Goal: Information Seeking & Learning: Learn about a topic

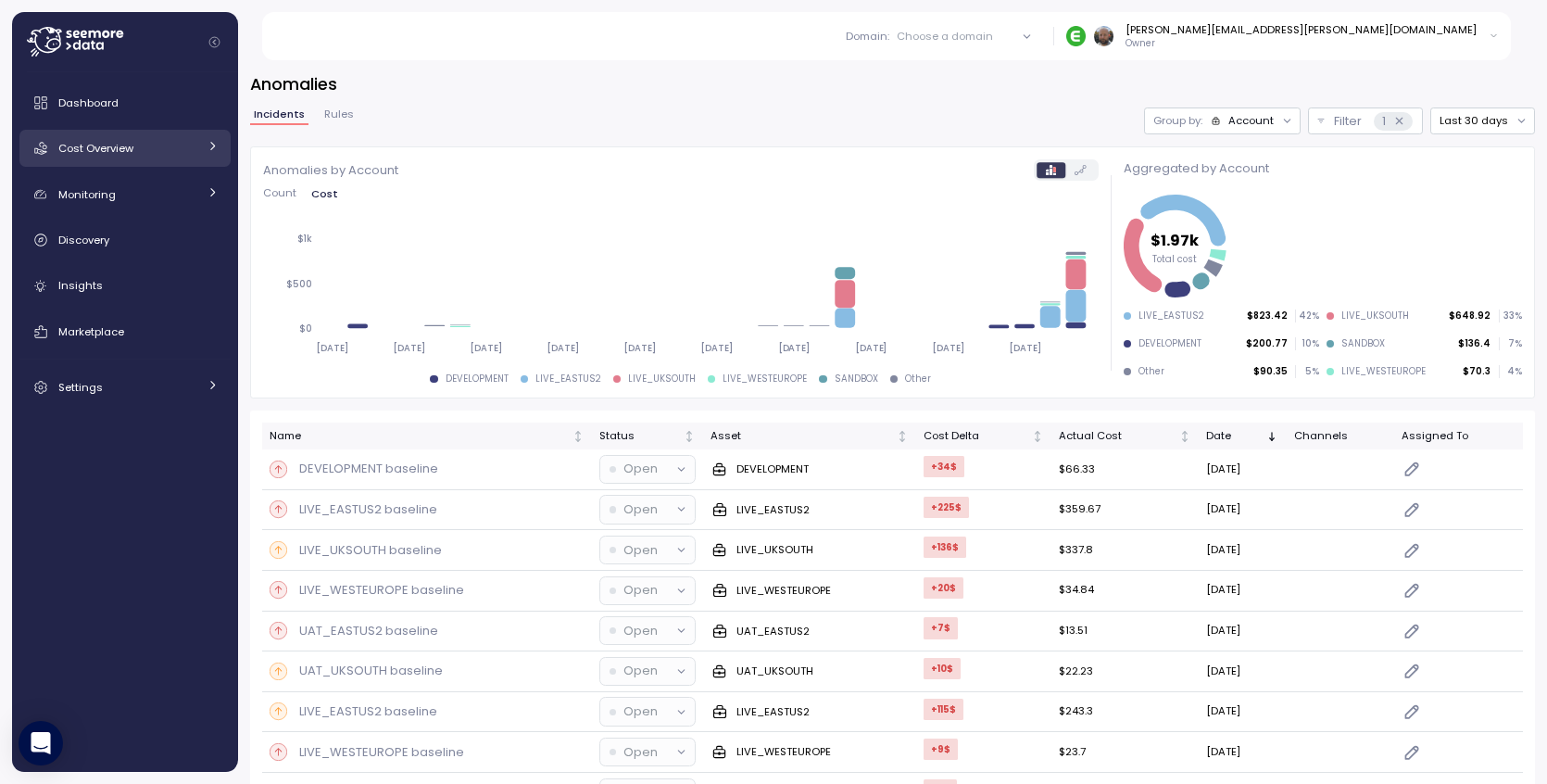
click at [110, 152] on span "Cost Overview" at bounding box center [96, 148] width 75 height 15
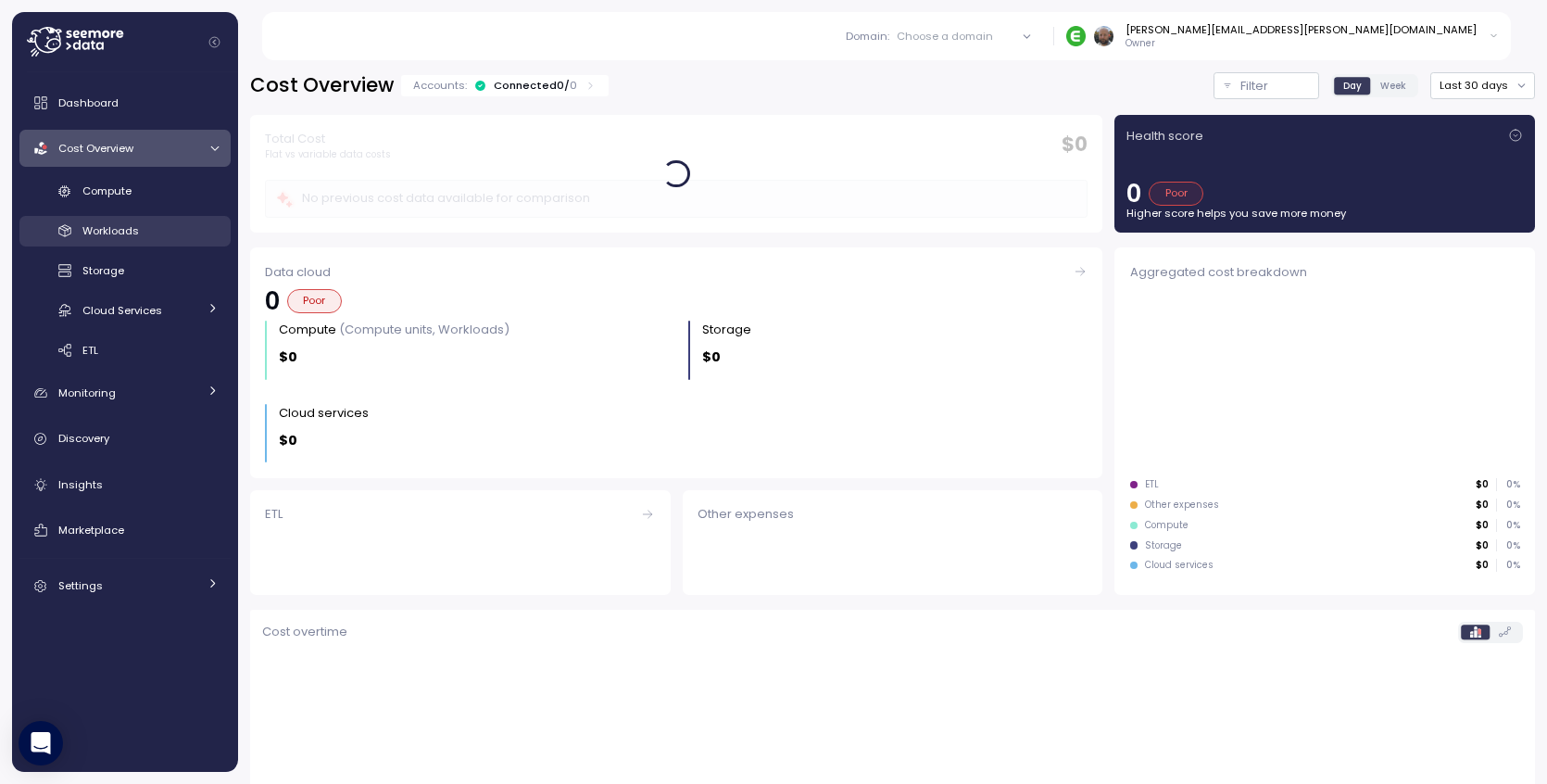
click at [130, 232] on span "Workloads" at bounding box center [110, 231] width 56 height 15
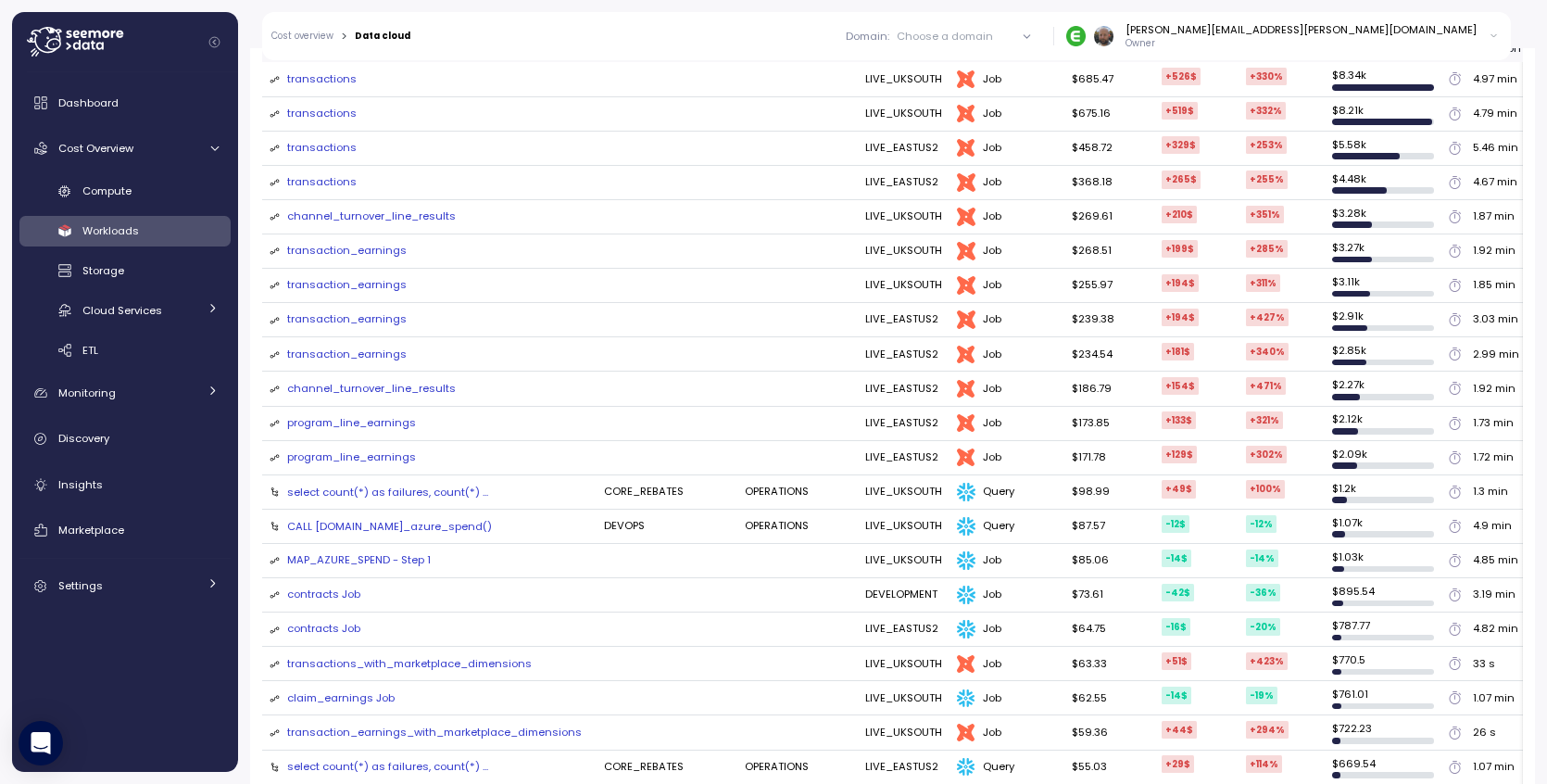
scroll to position [373, 0]
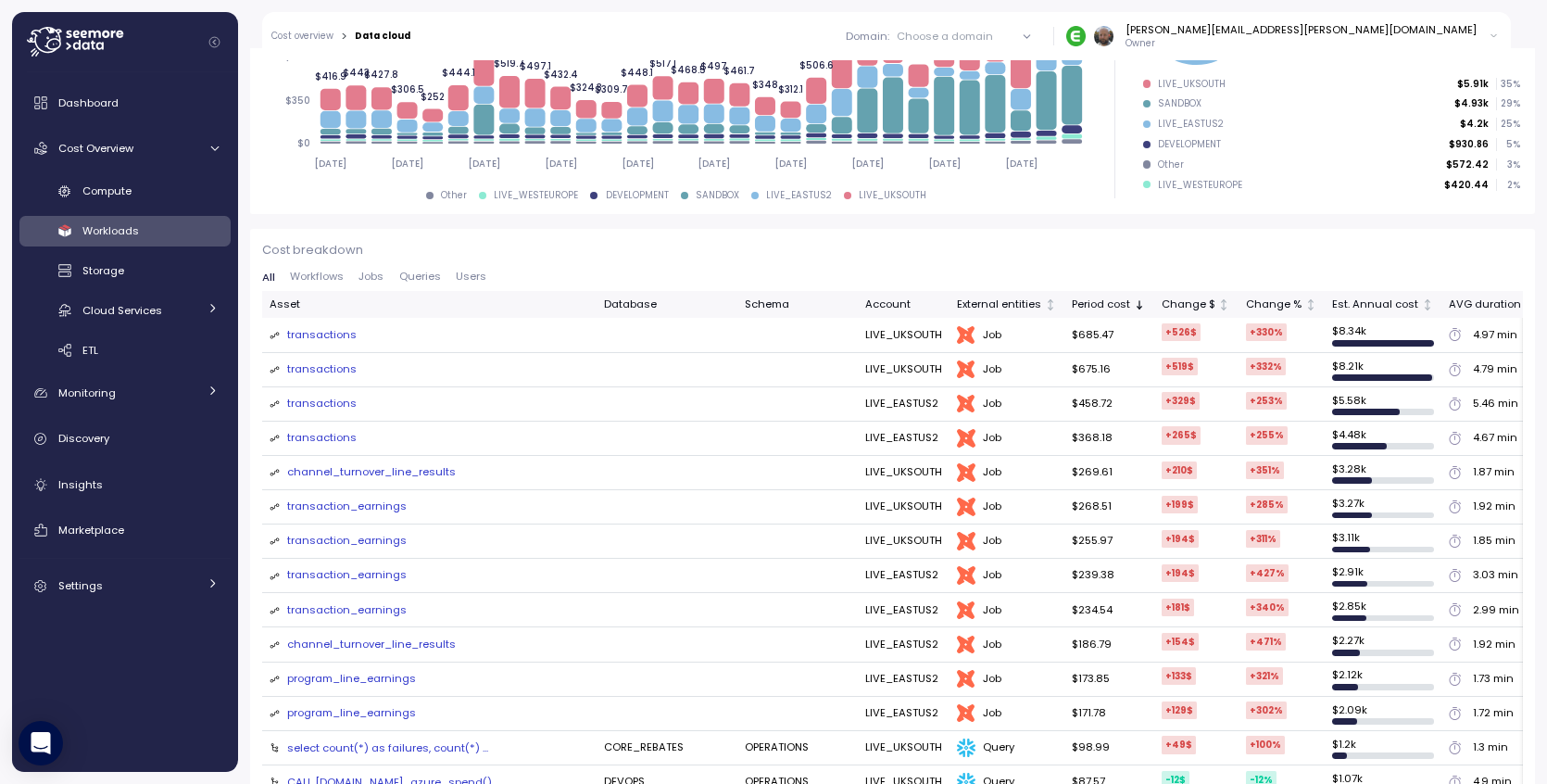
click at [318, 275] on span "Workflows" at bounding box center [316, 276] width 54 height 11
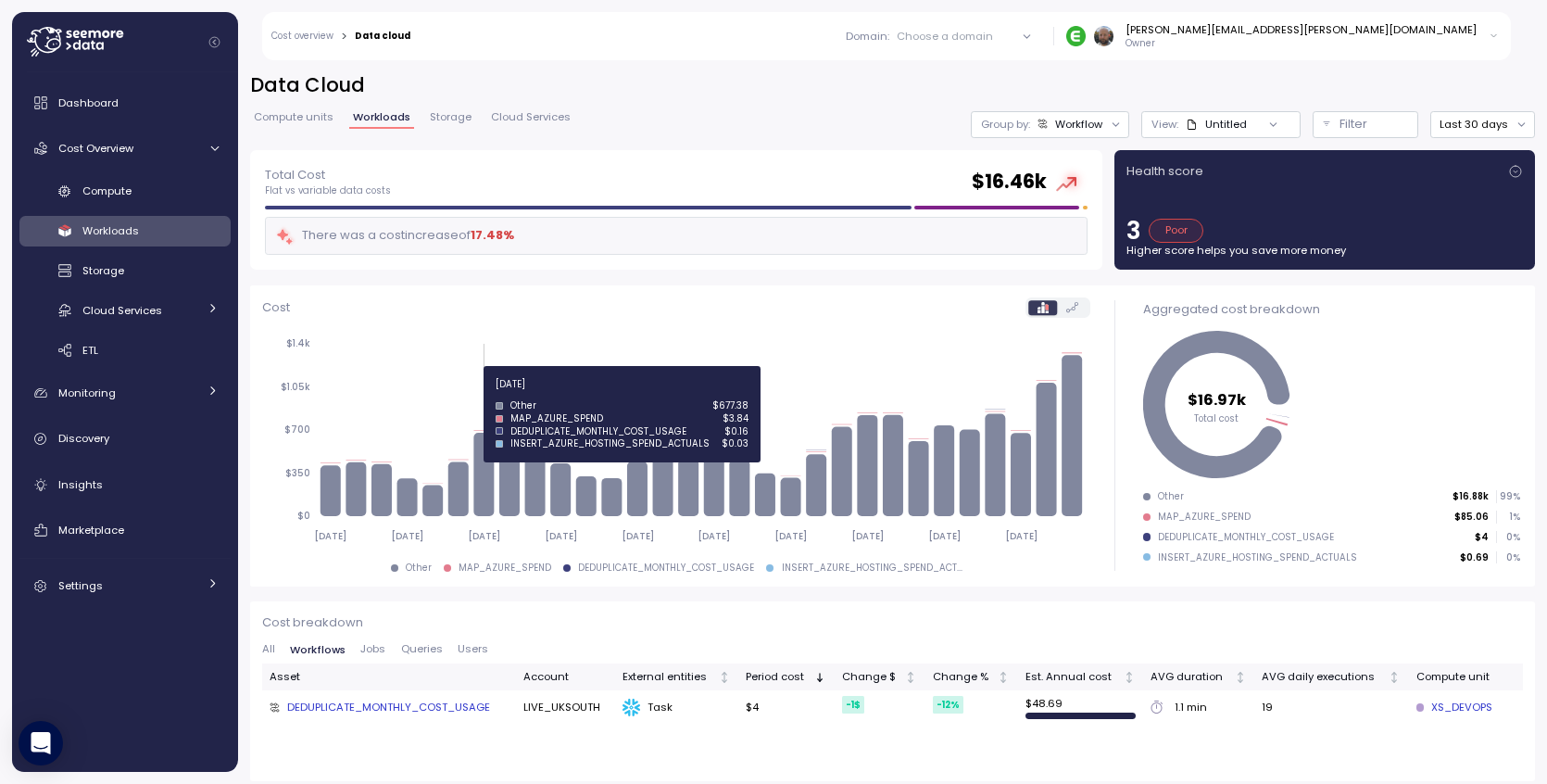
scroll to position [9, 0]
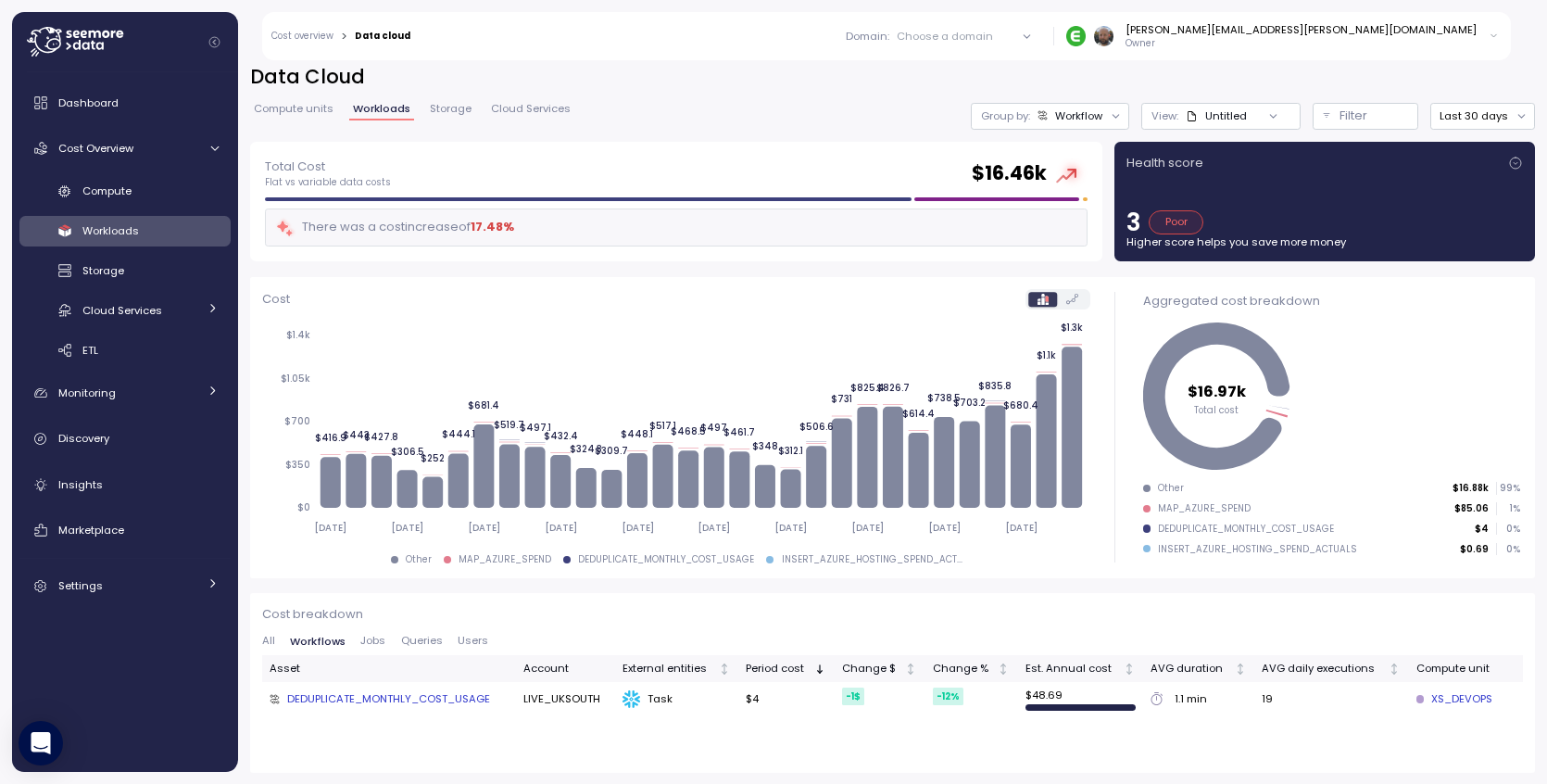
click at [271, 642] on span "All" at bounding box center [269, 641] width 13 height 11
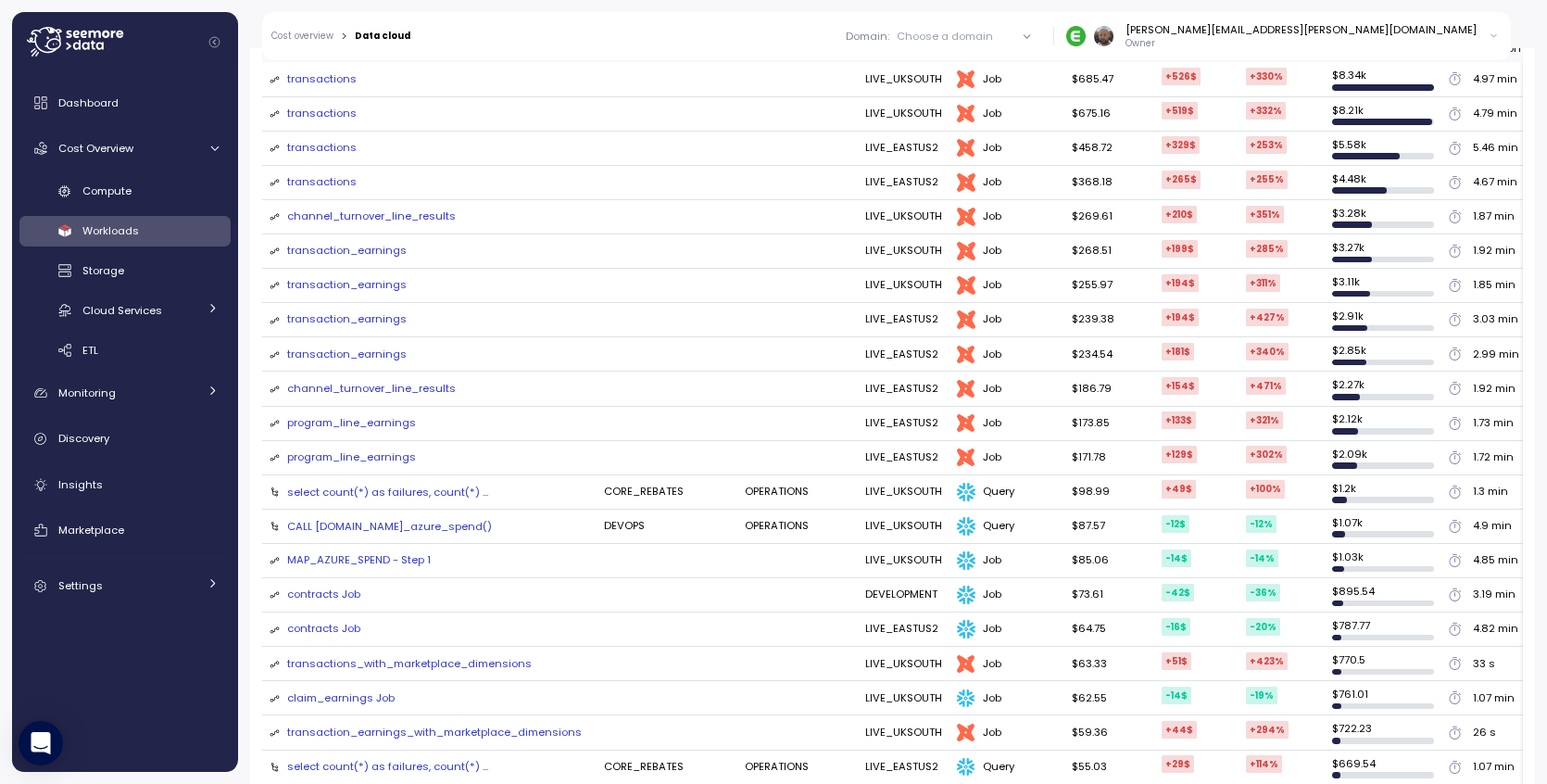
scroll to position [482, 0]
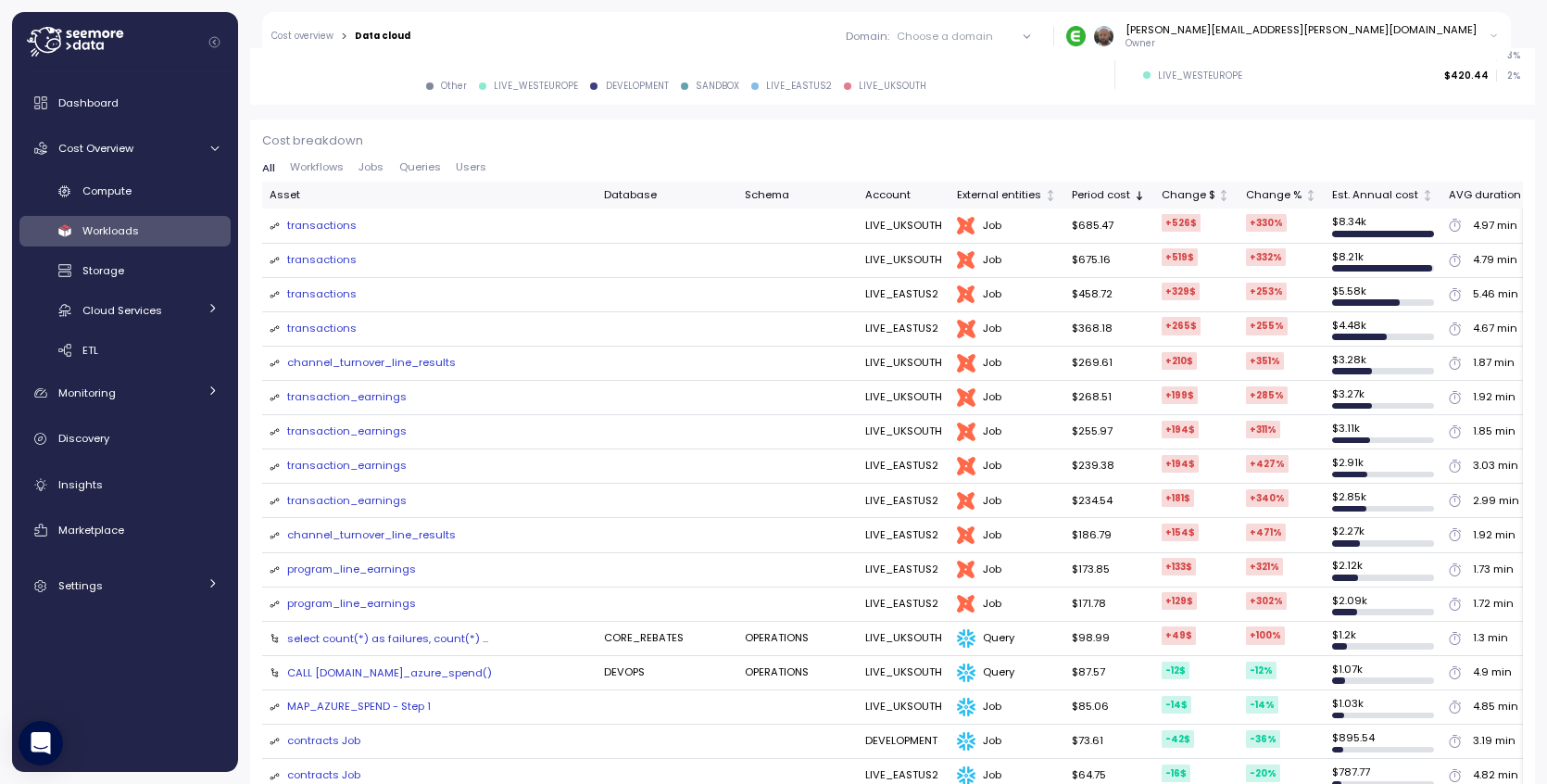
click at [381, 494] on div "transaction_earnings" at bounding box center [346, 501] width 120 height 16
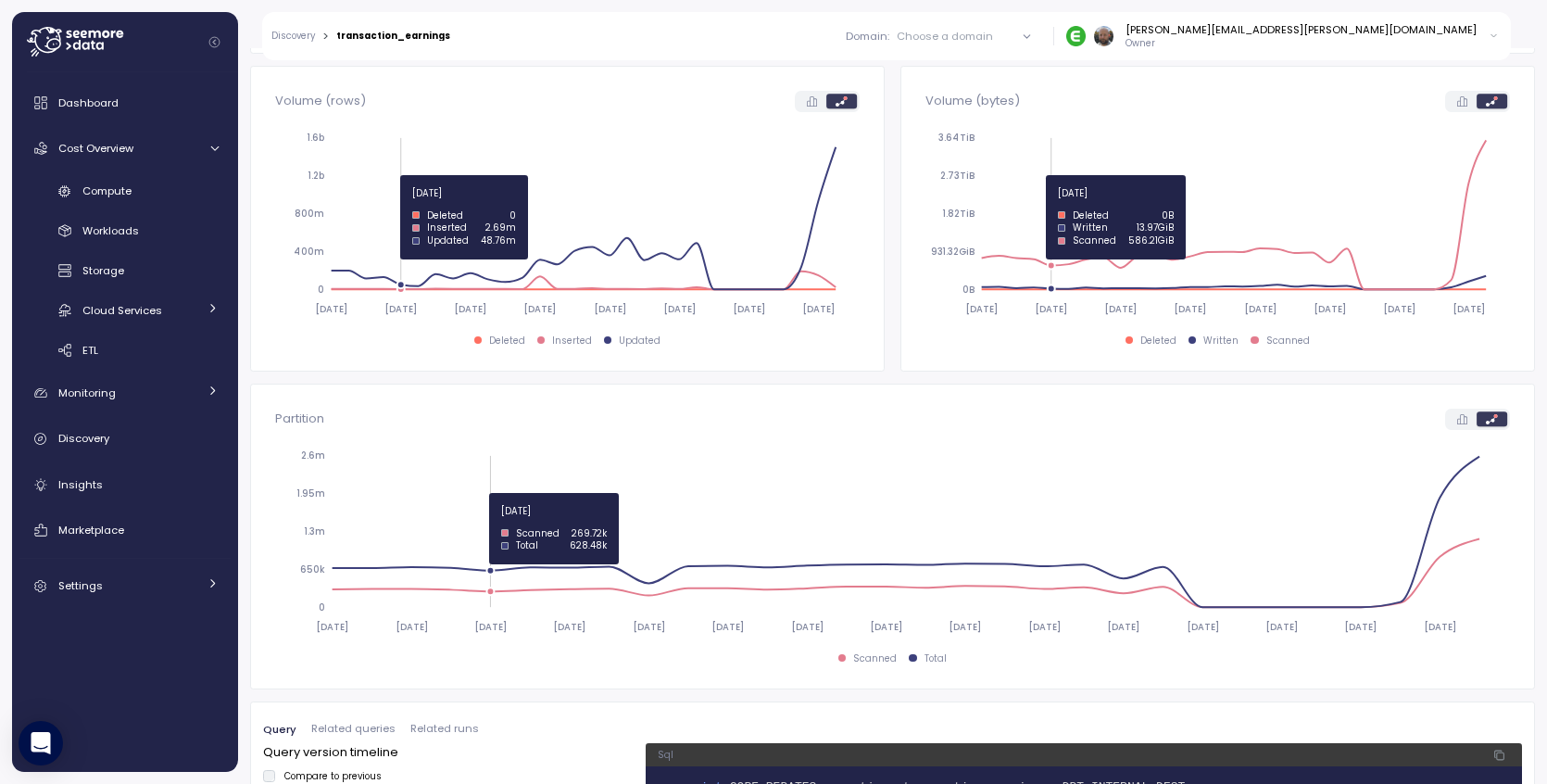
scroll to position [401, 0]
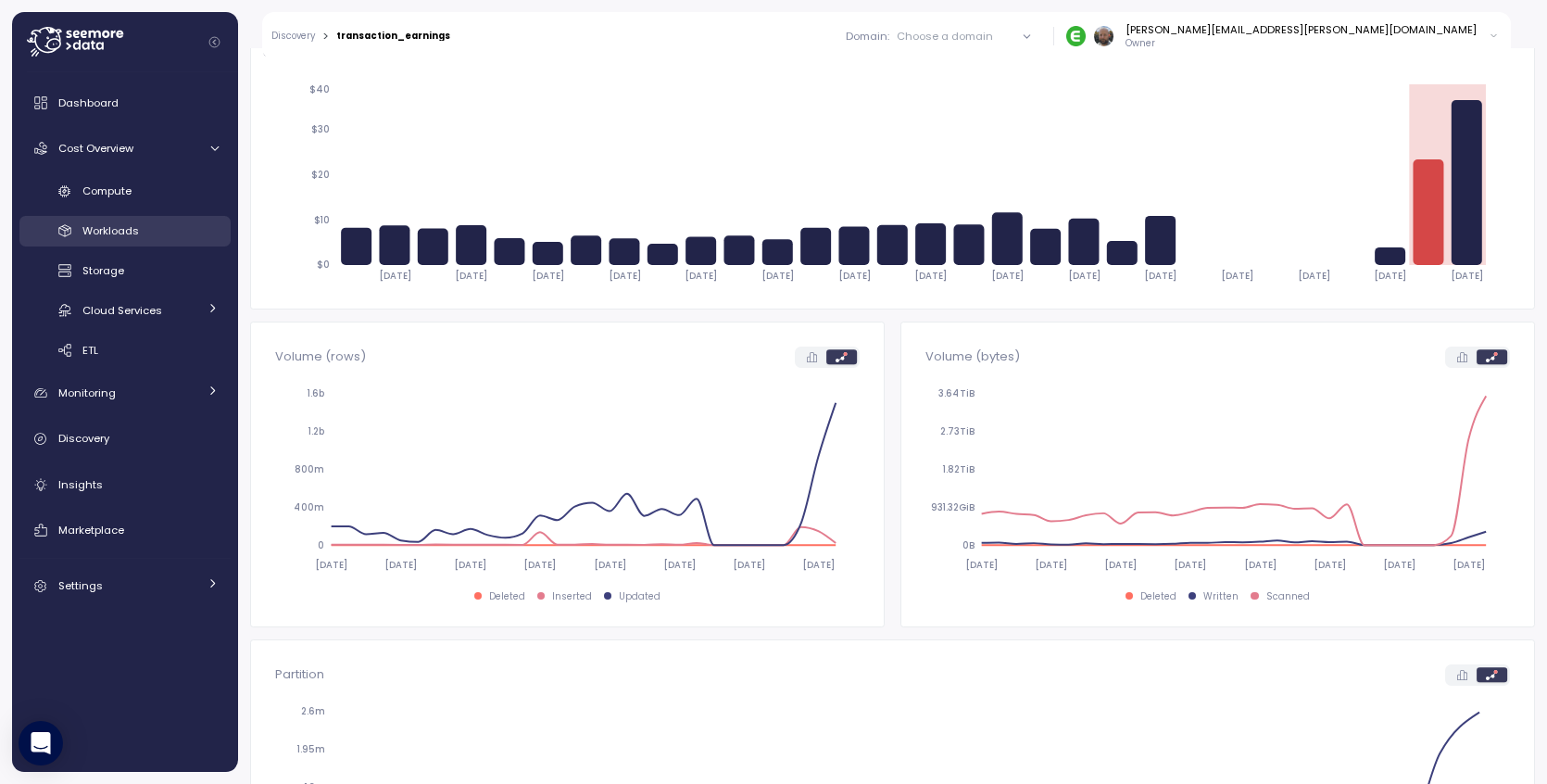
click at [115, 230] on span "Workloads" at bounding box center [110, 231] width 56 height 15
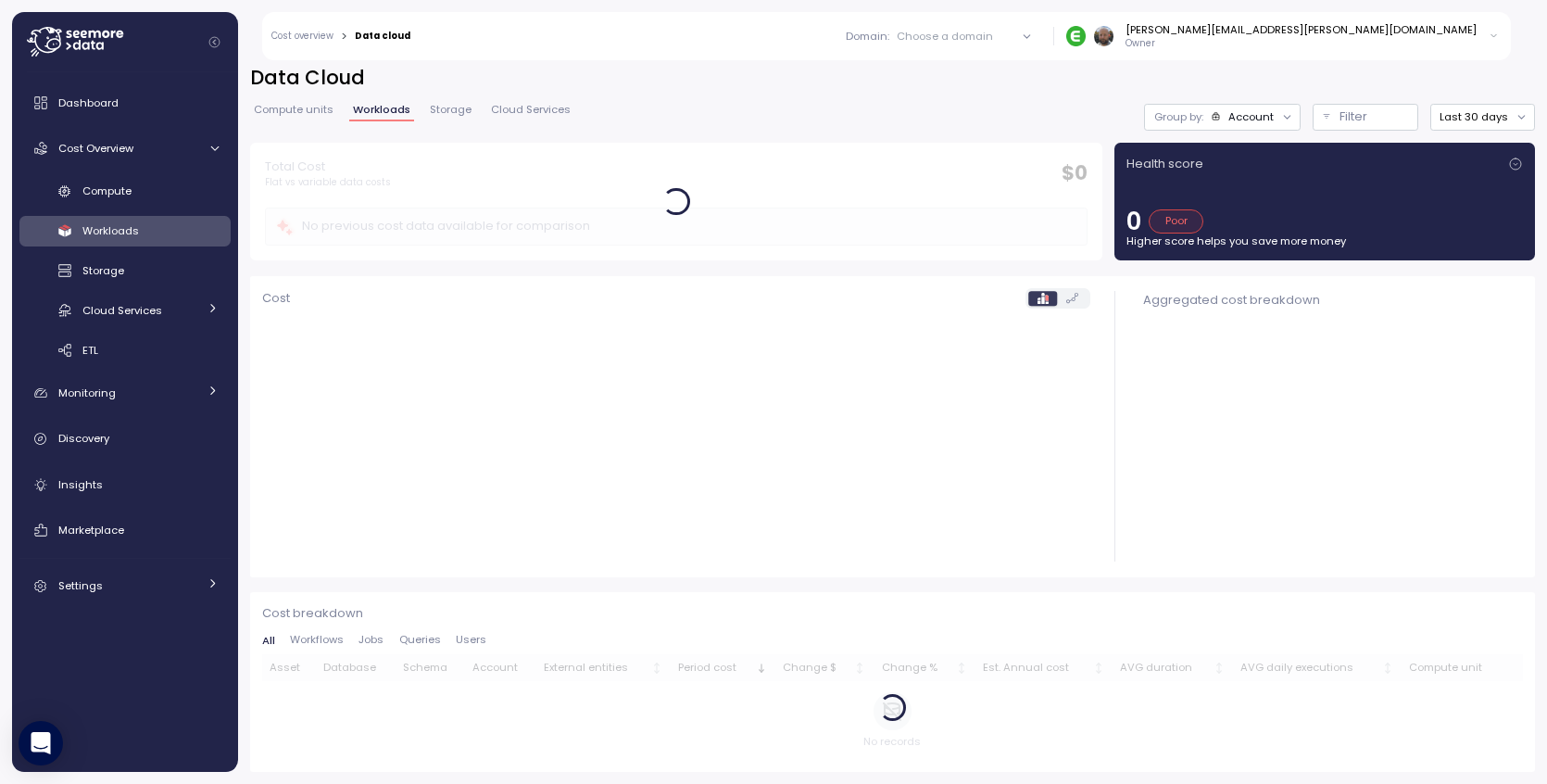
scroll to position [7, 0]
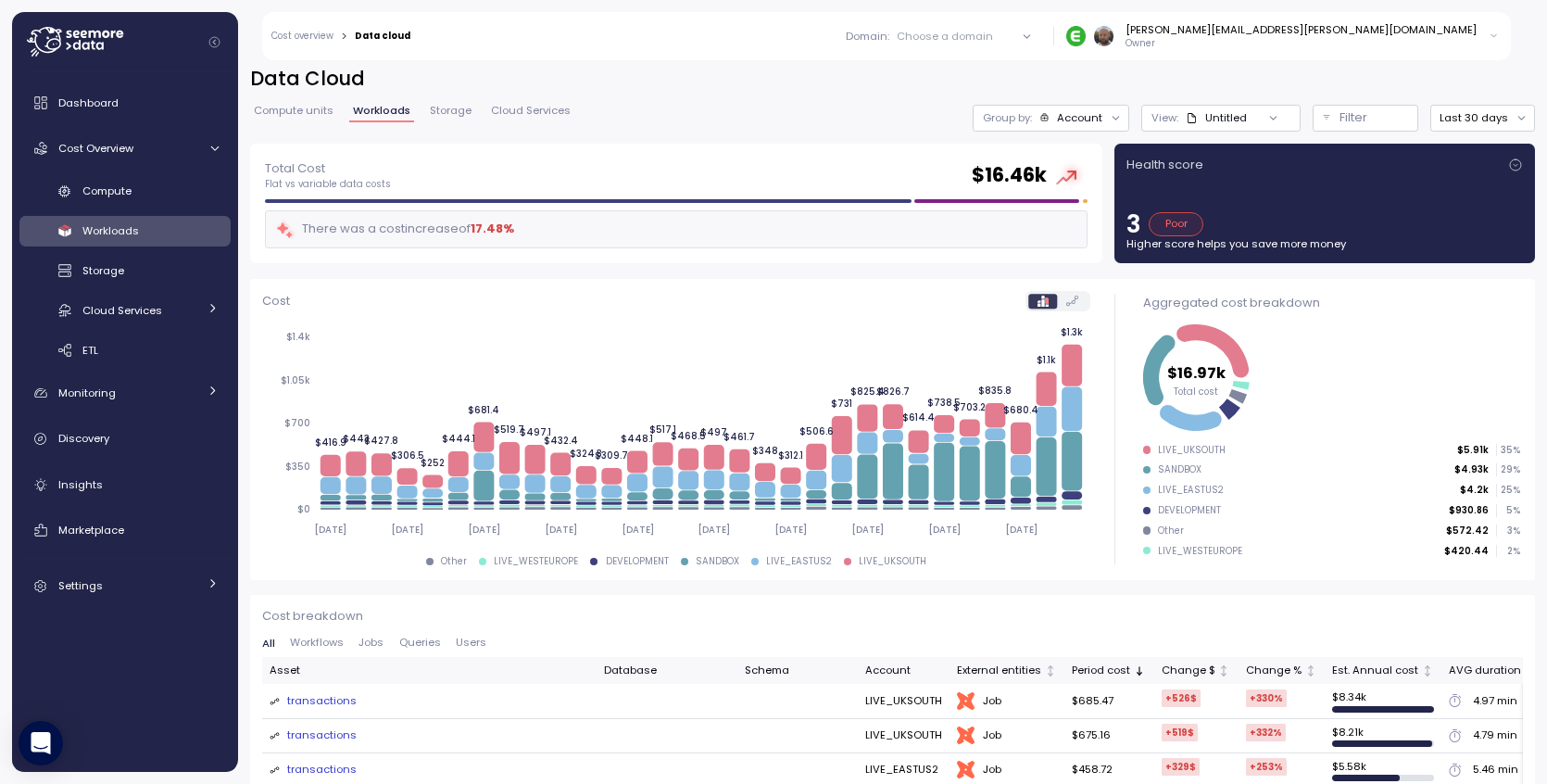
drag, startPoint x: 296, startPoint y: 112, endPoint x: 271, endPoint y: 122, distance: 26.9
click at [296, 112] on span "Compute units" at bounding box center [294, 110] width 79 height 11
drag, startPoint x: 101, startPoint y: 195, endPoint x: 147, endPoint y: 207, distance: 47.5
click at [101, 195] on span "Compute" at bounding box center [106, 191] width 49 height 15
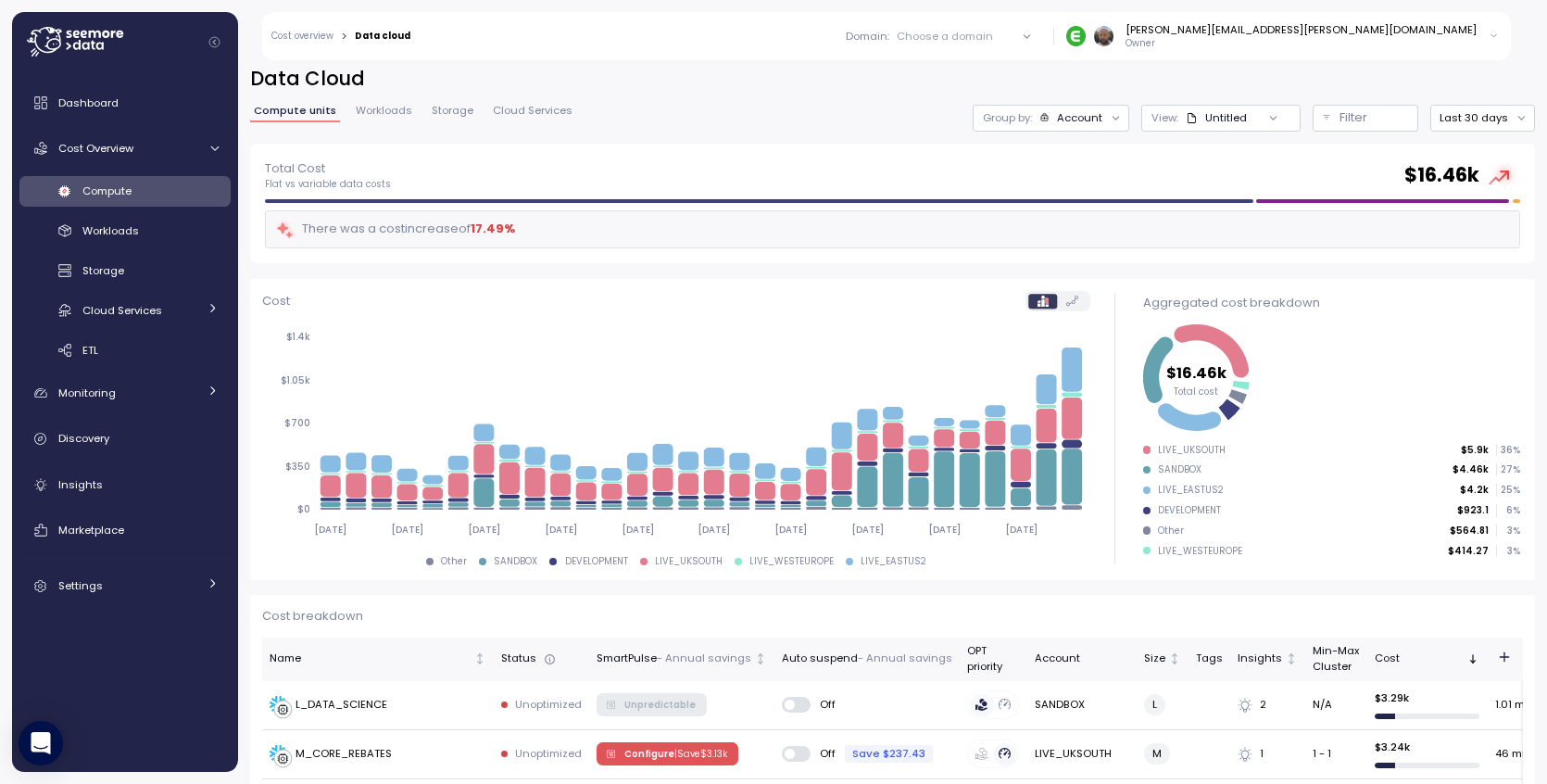
scroll to position [152, 0]
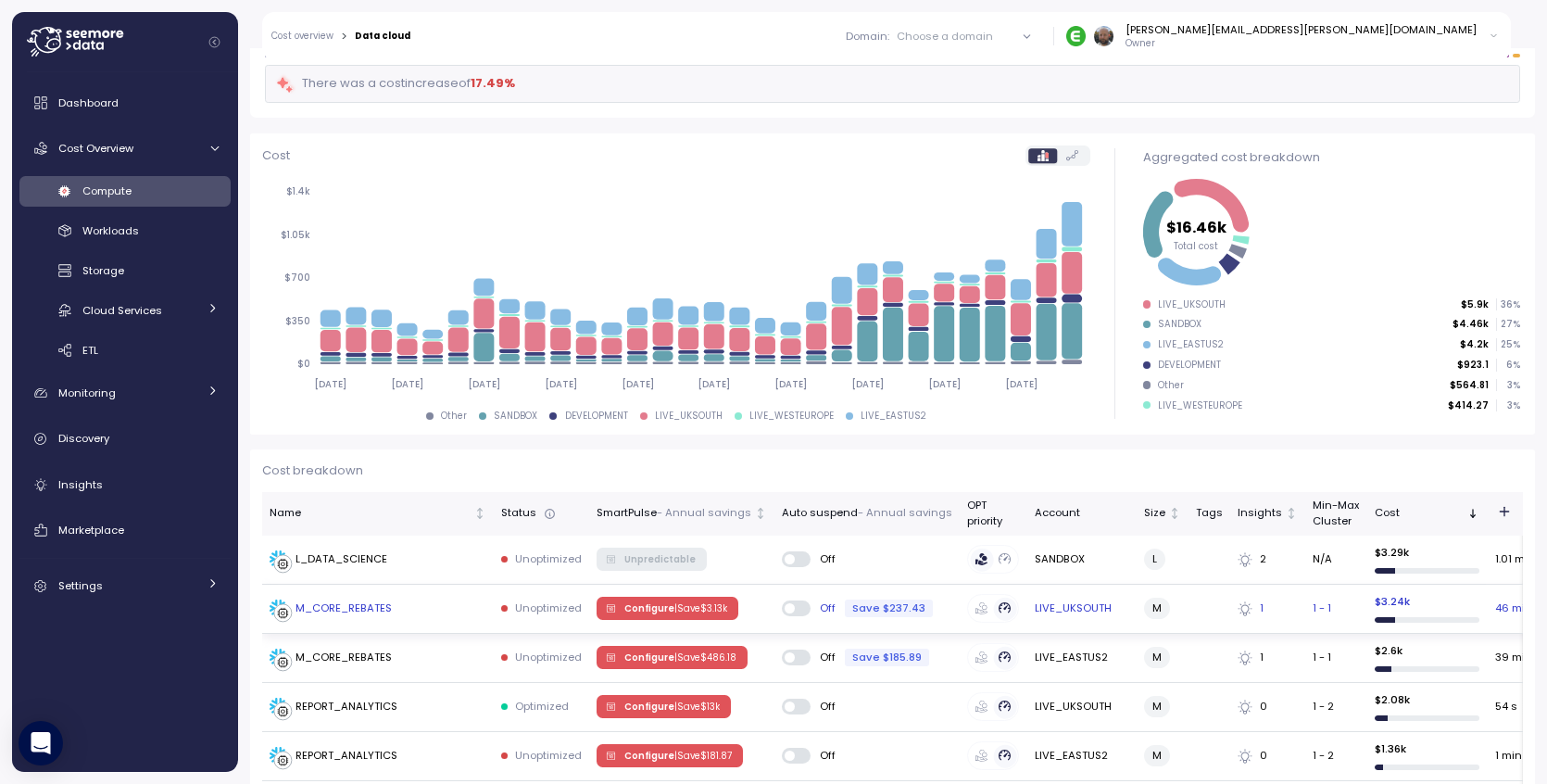
click at [335, 601] on div "M_CORE_REBATES" at bounding box center [343, 608] width 97 height 16
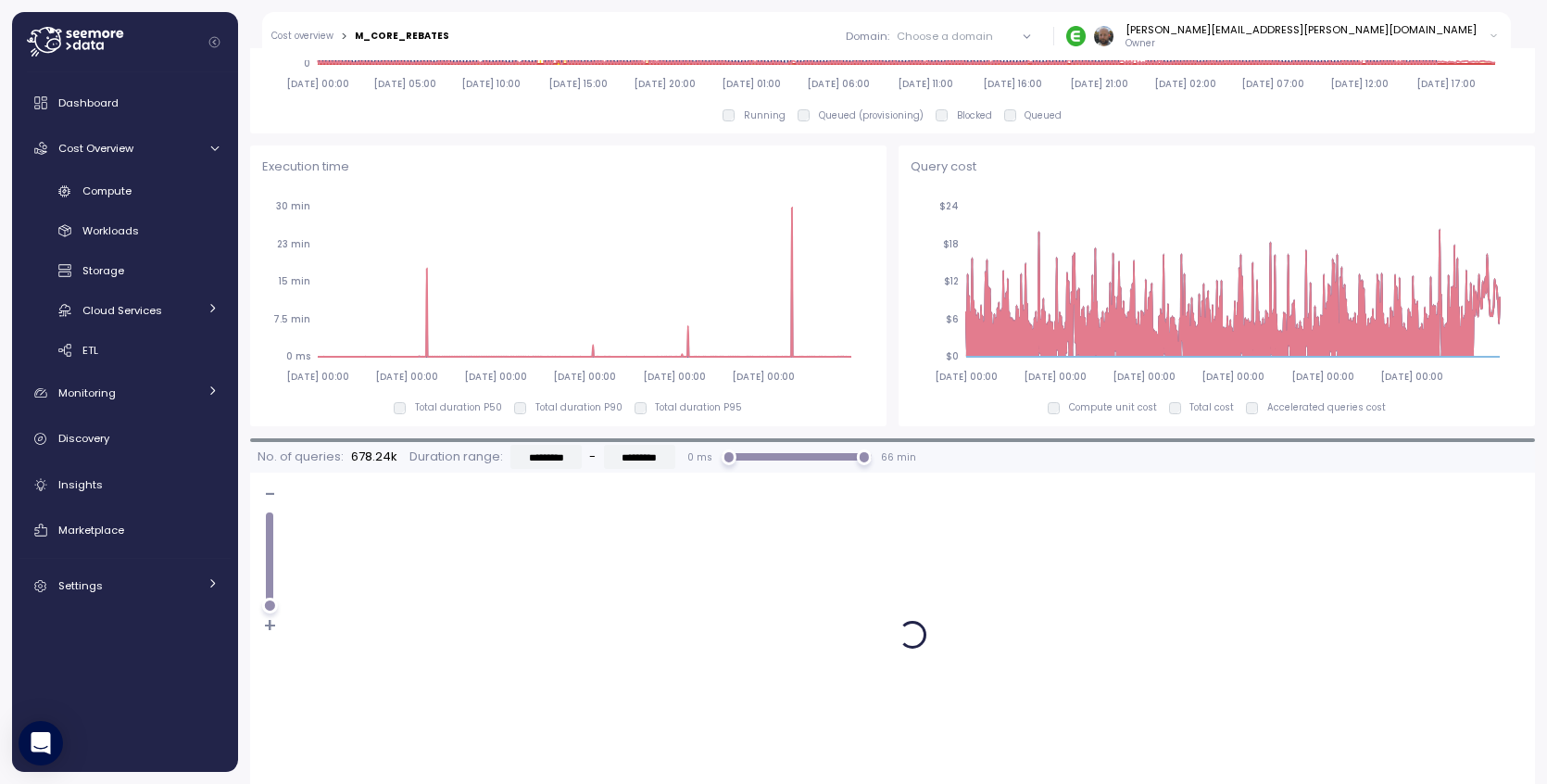
scroll to position [1031, 0]
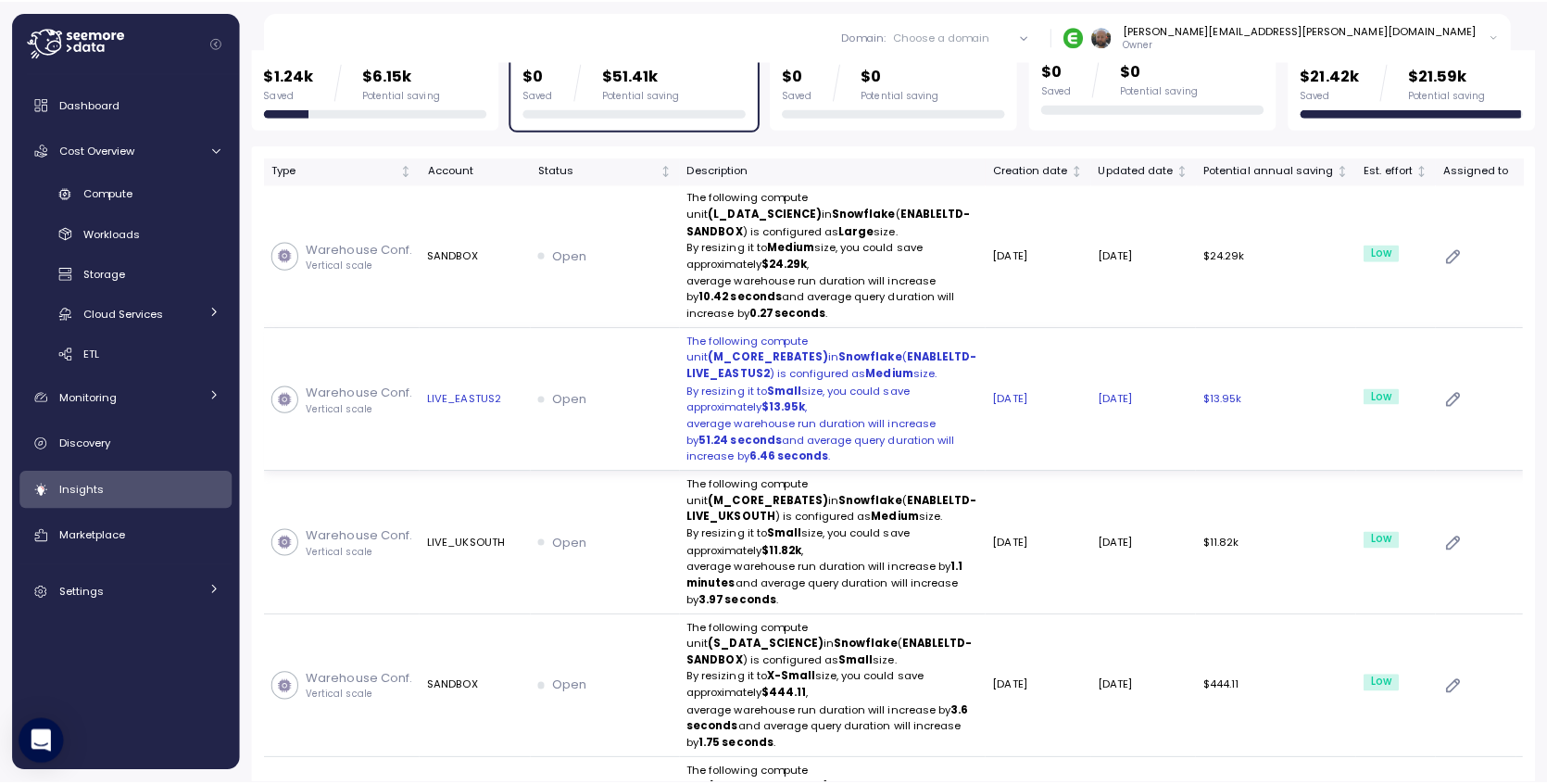
scroll to position [219, 0]
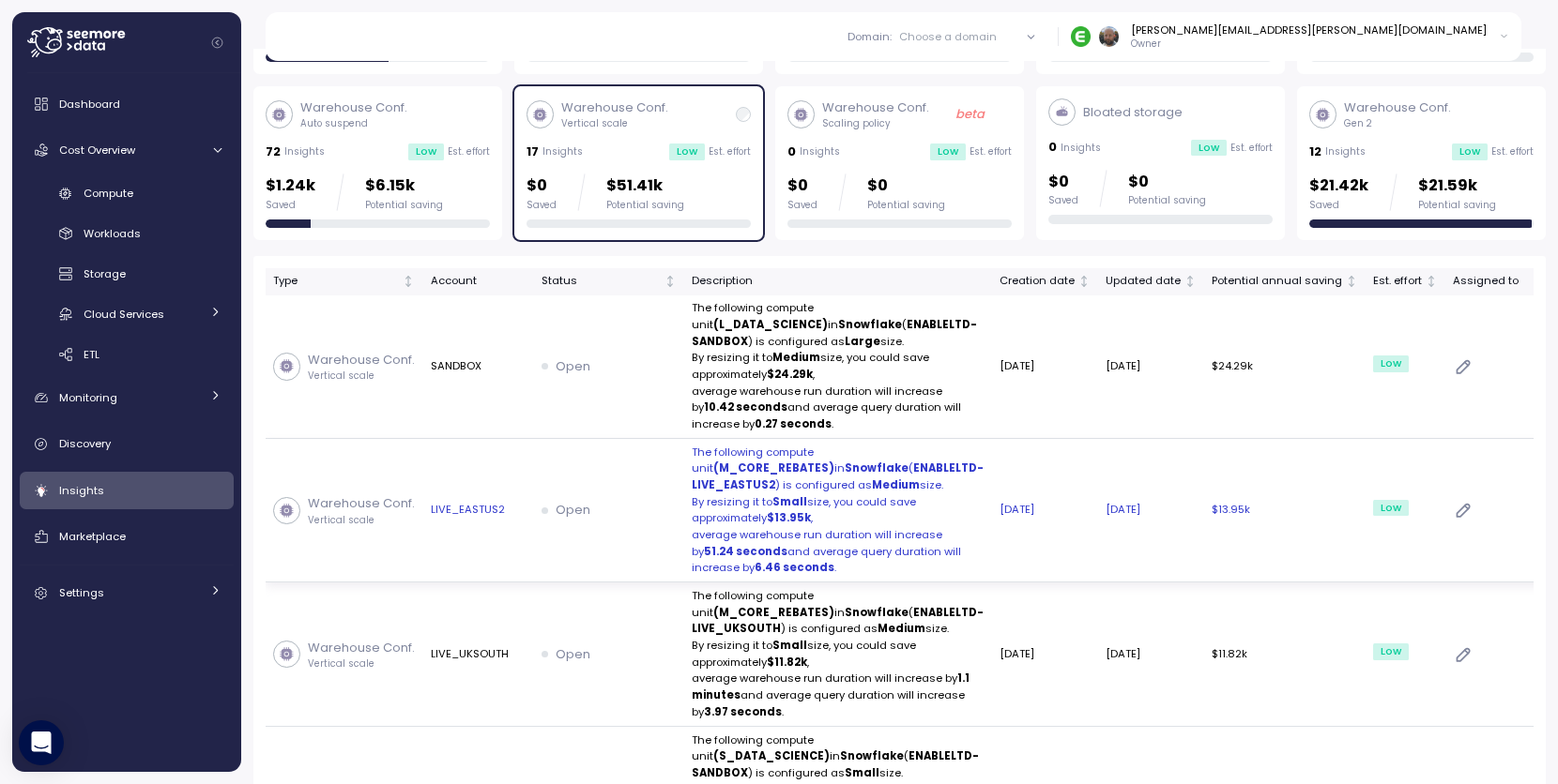
click at [724, 493] on strong "ENABLELTD-LIVE_EASTUS2" at bounding box center [837, 476] width 291 height 32
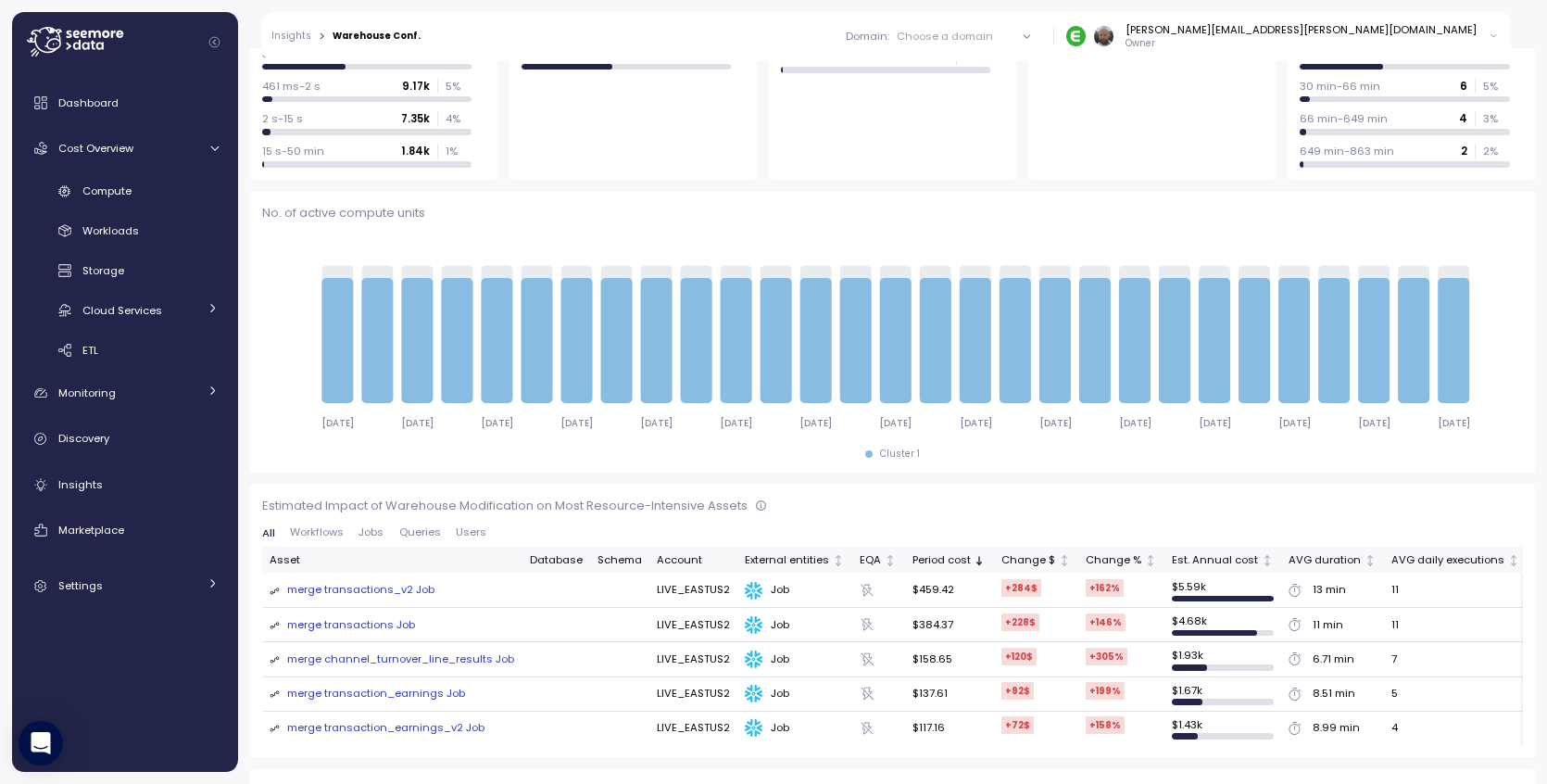
scroll to position [510, 0]
